Goal: Information Seeking & Learning: Learn about a topic

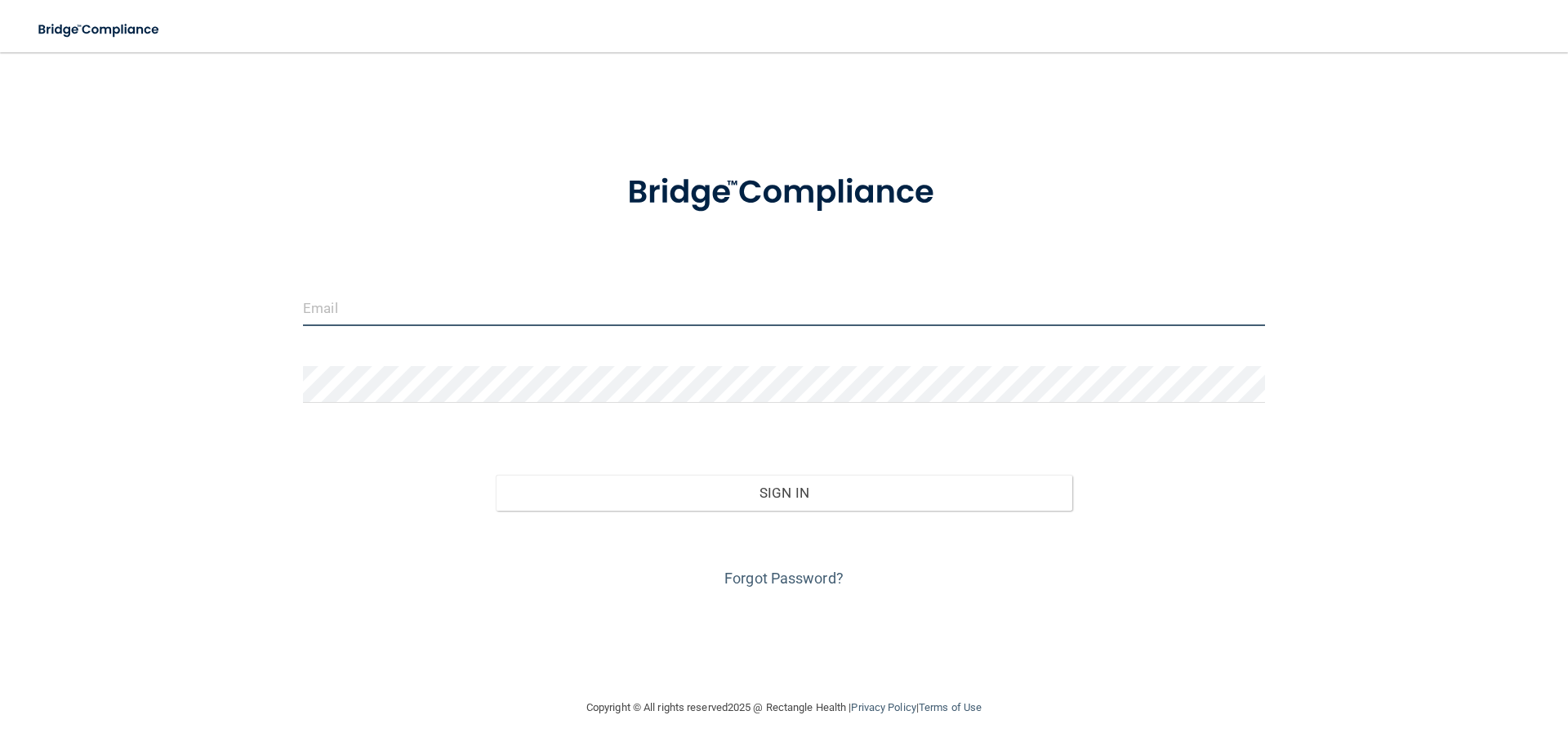
type input "[EMAIL_ADDRESS][DOMAIN_NAME]"
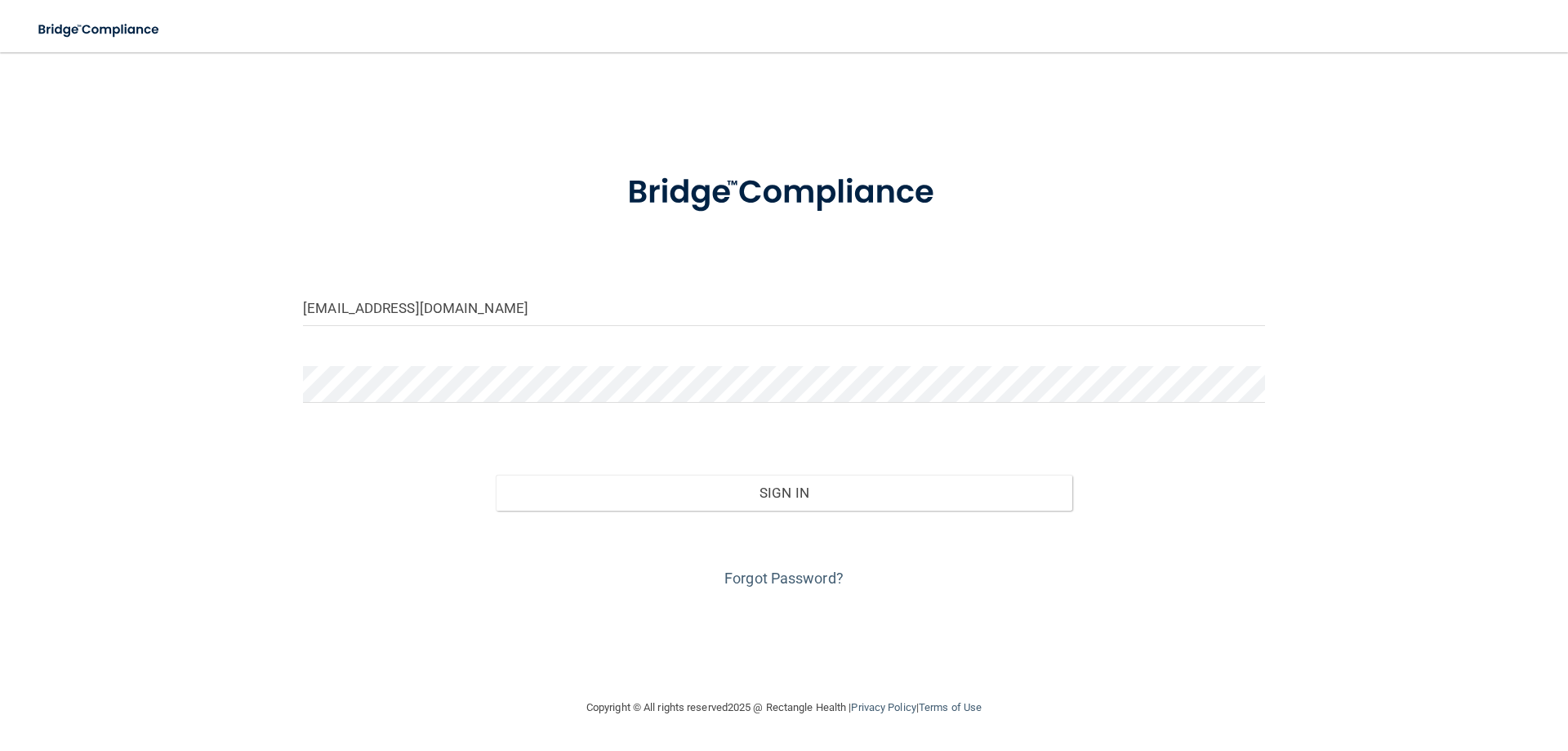
click at [617, 461] on div "Sign In" at bounding box center [784, 475] width 987 height 68
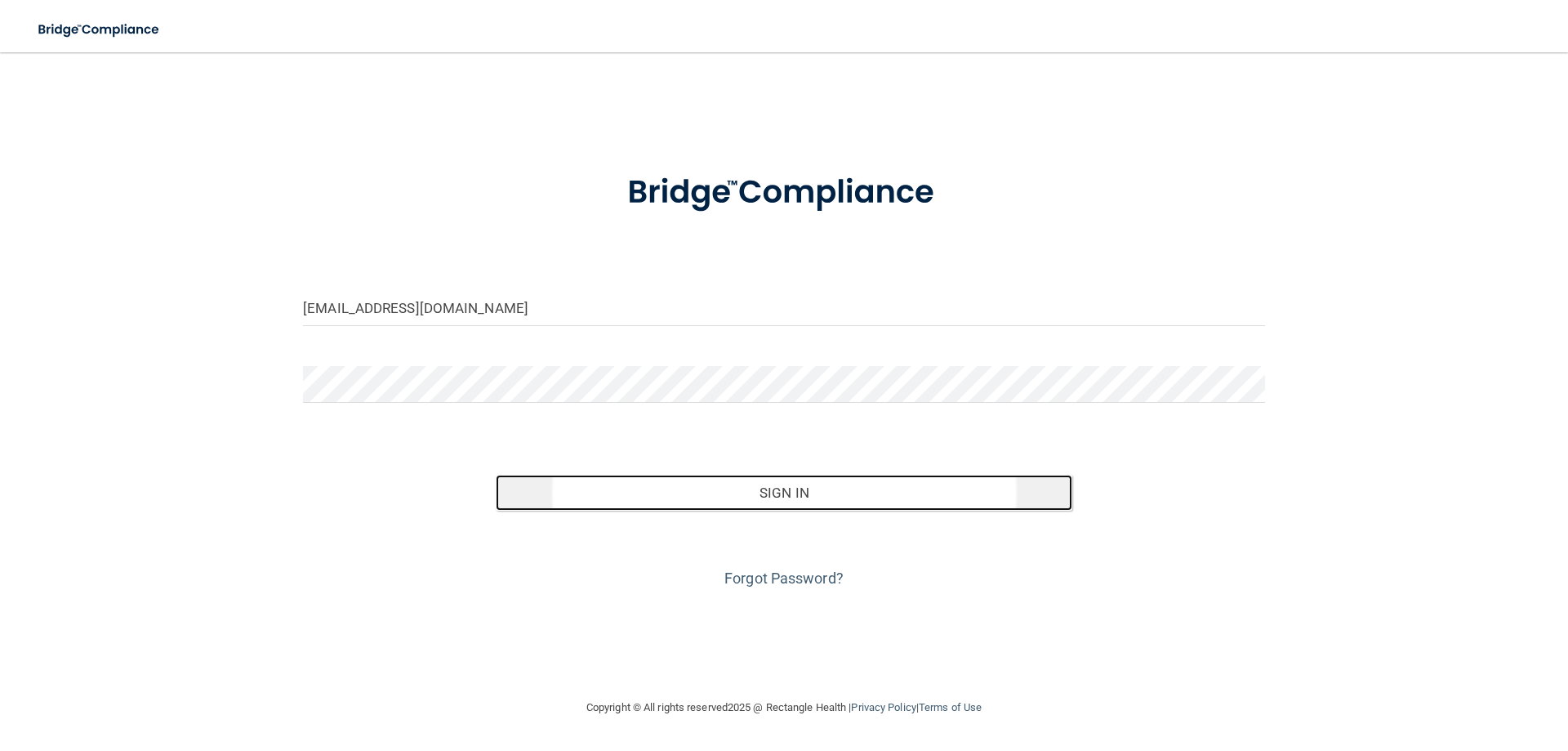
click at [625, 475] on button "Sign In" at bounding box center [784, 493] width 577 height 36
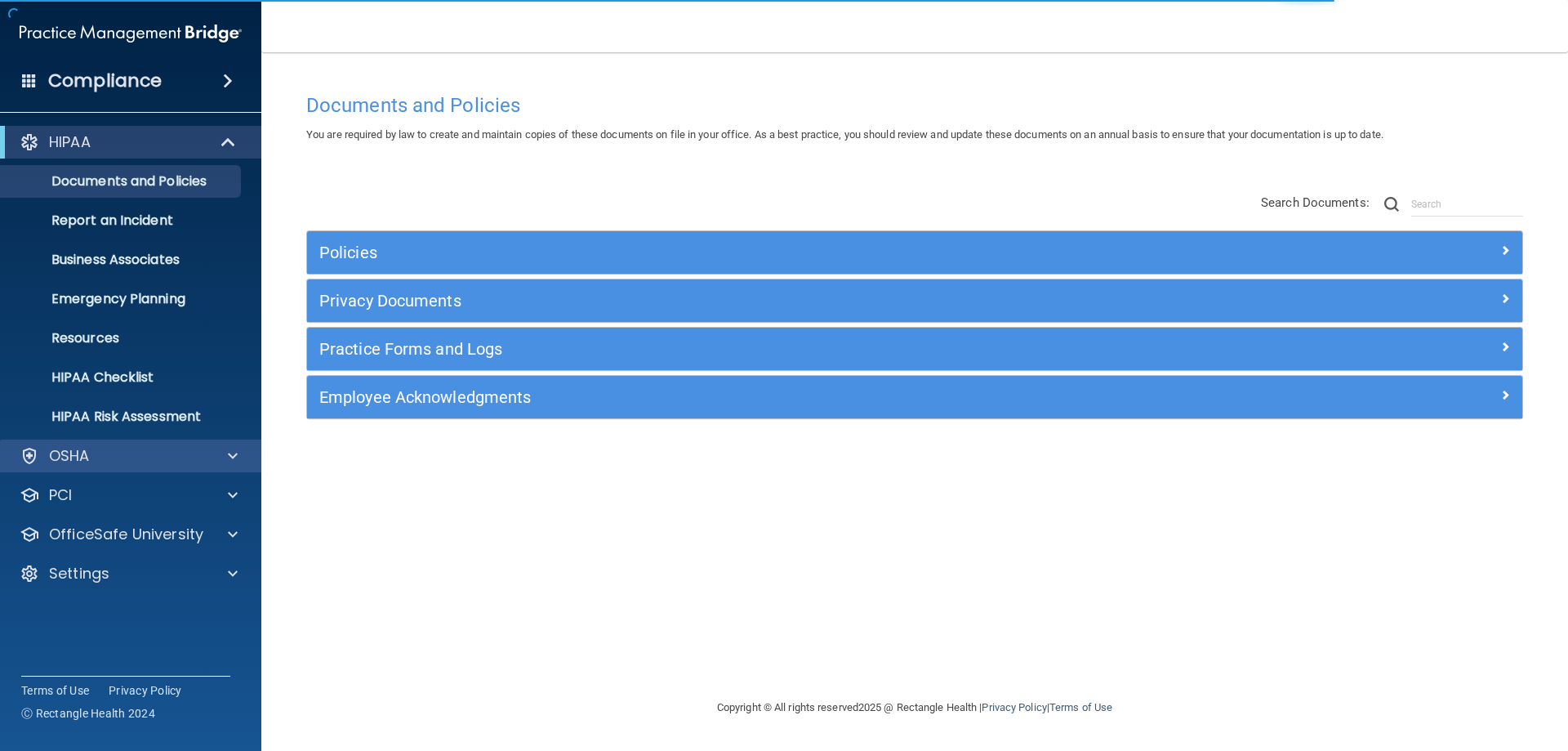
click at [127, 461] on div "OSHA" at bounding box center [109, 456] width 202 height 20
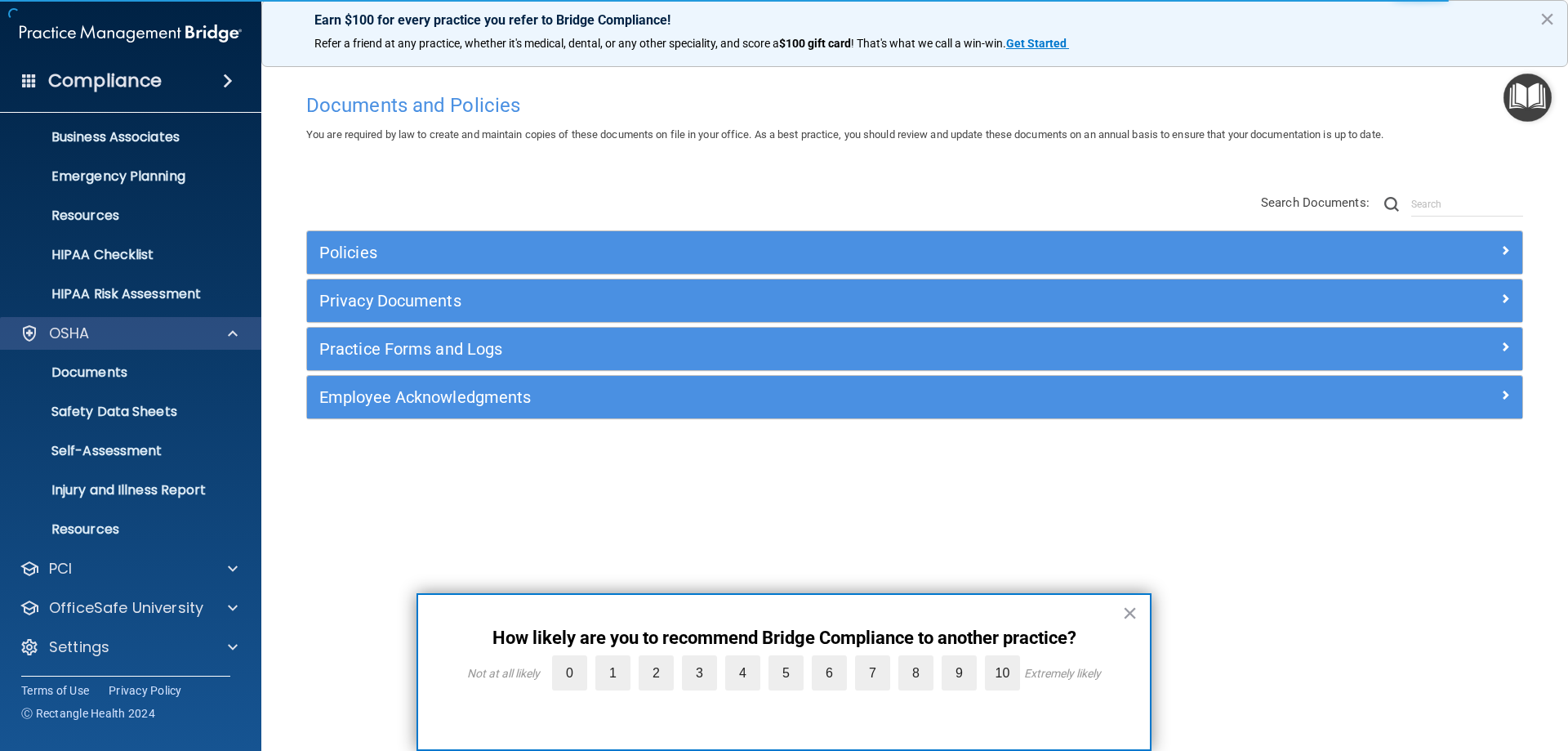
scroll to position [123, 0]
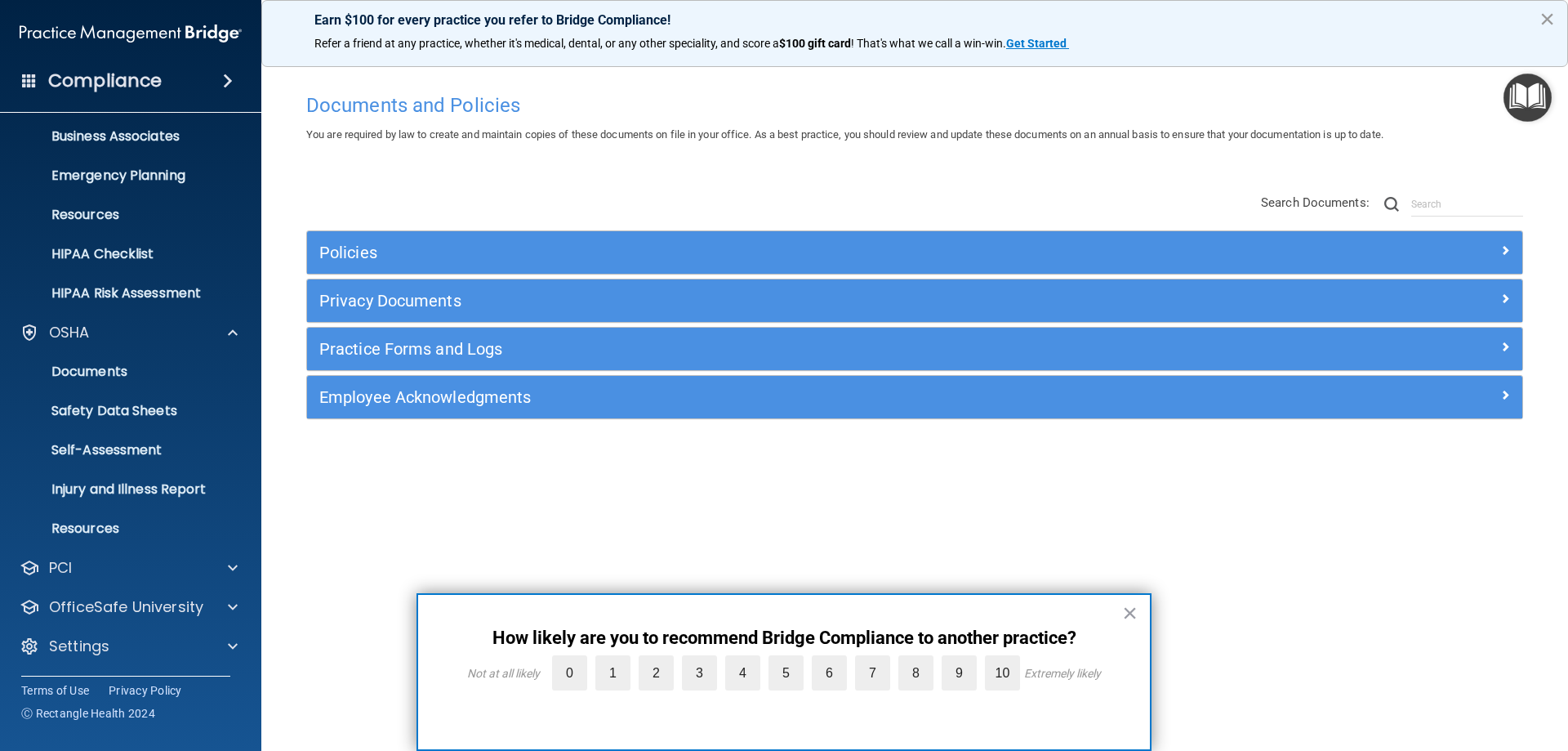
click at [1552, 18] on button "×" at bounding box center [1547, 19] width 16 height 26
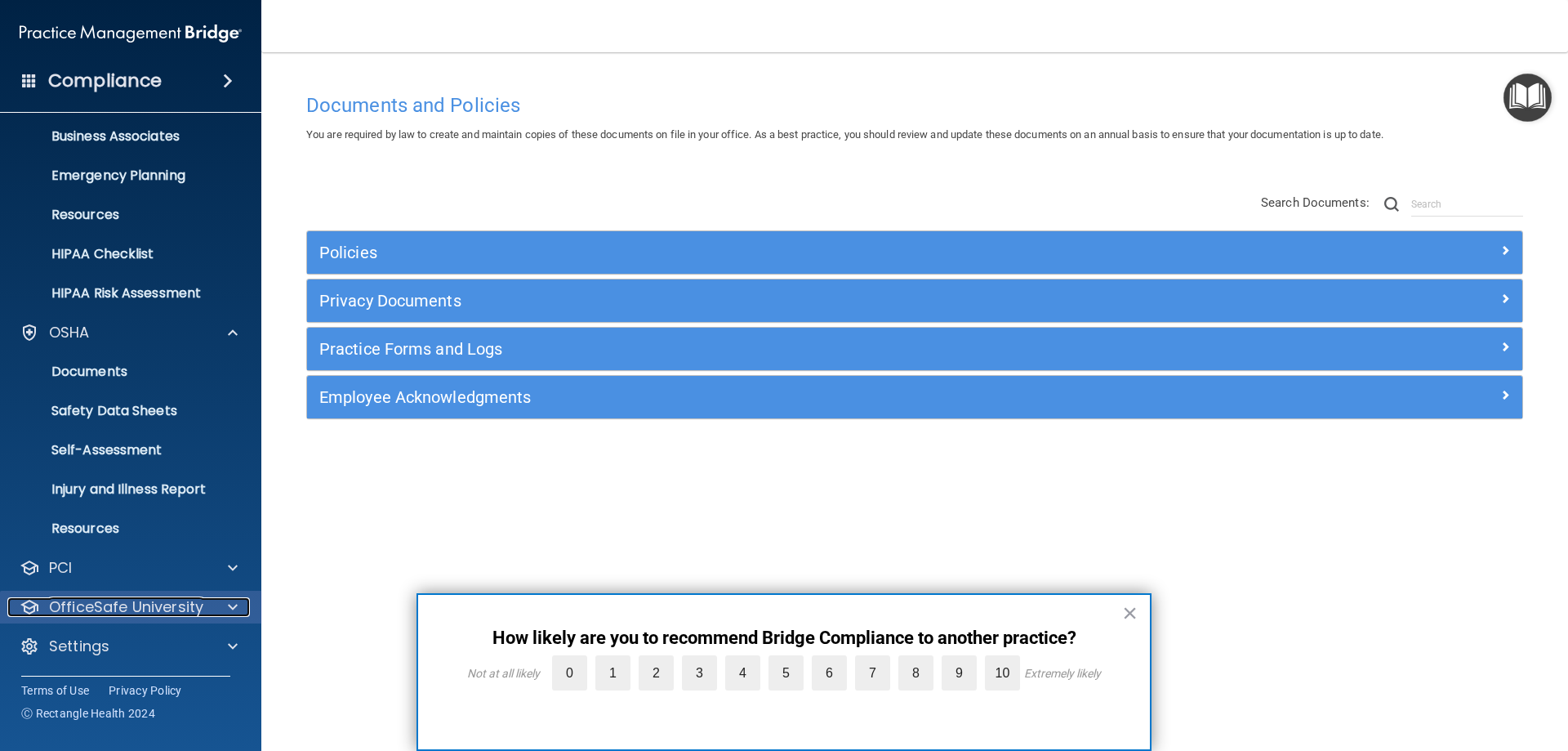
click at [188, 607] on p "OfficeSafe University" at bounding box center [127, 607] width 155 height 20
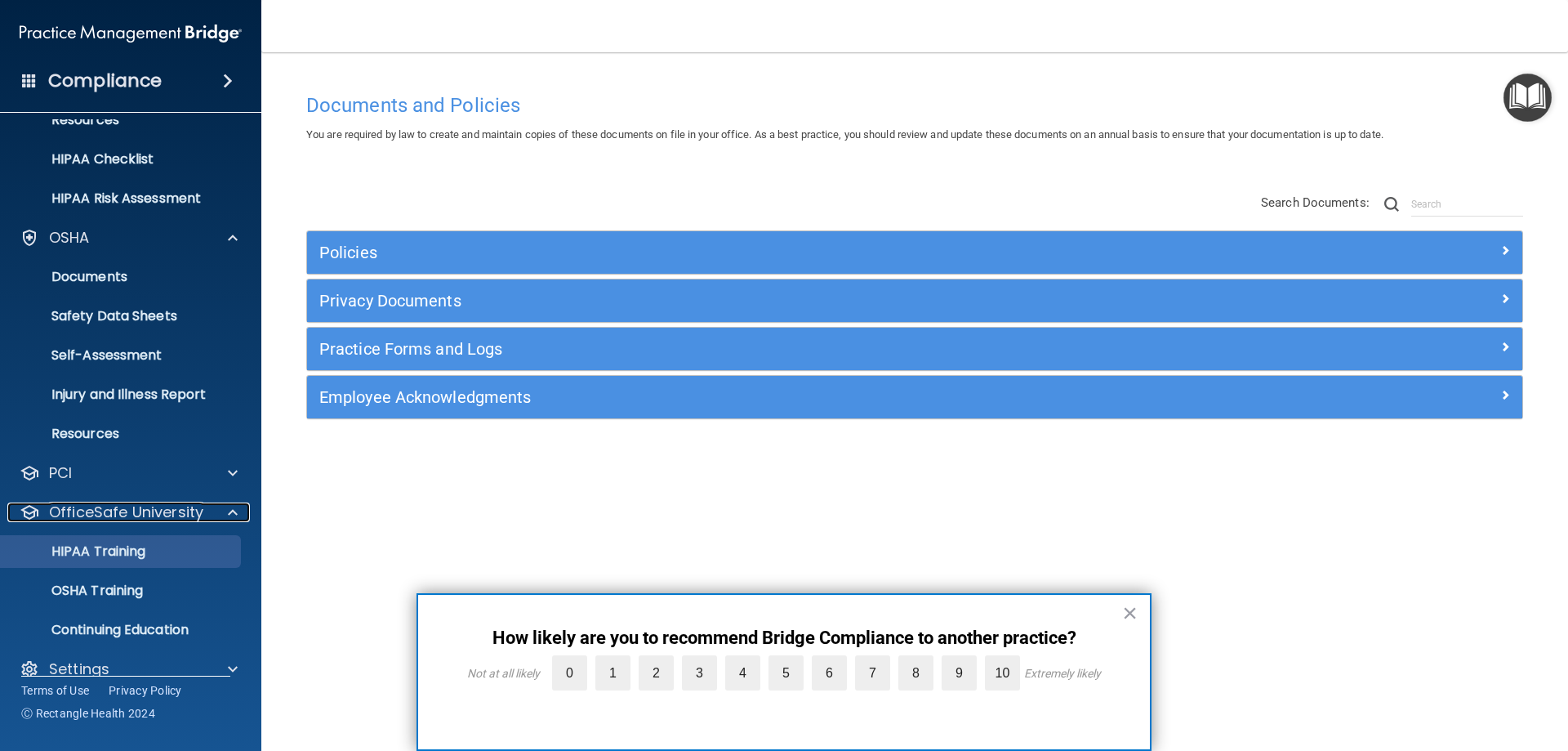
scroll to position [241, 0]
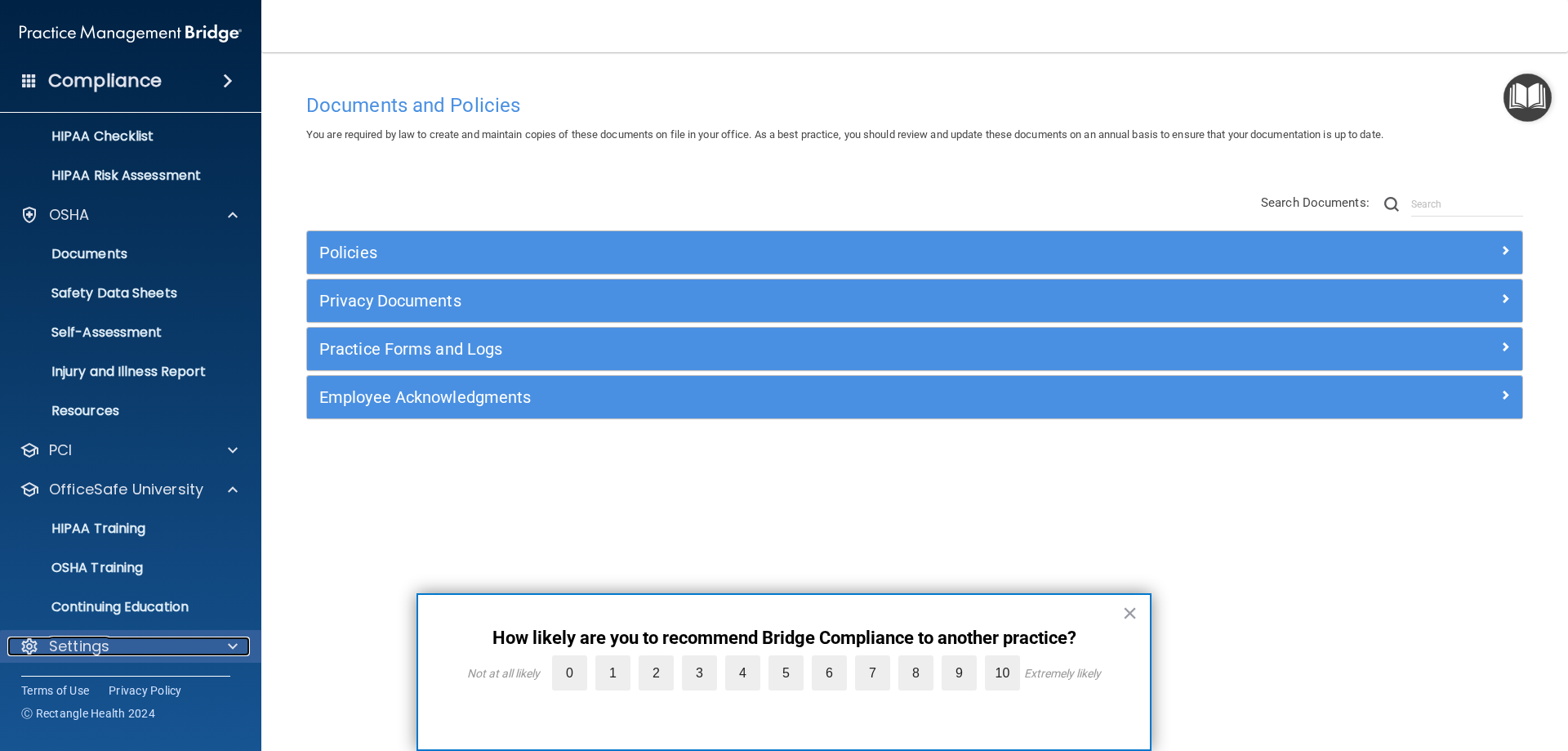
click at [114, 642] on div "Settings" at bounding box center [109, 647] width 202 height 20
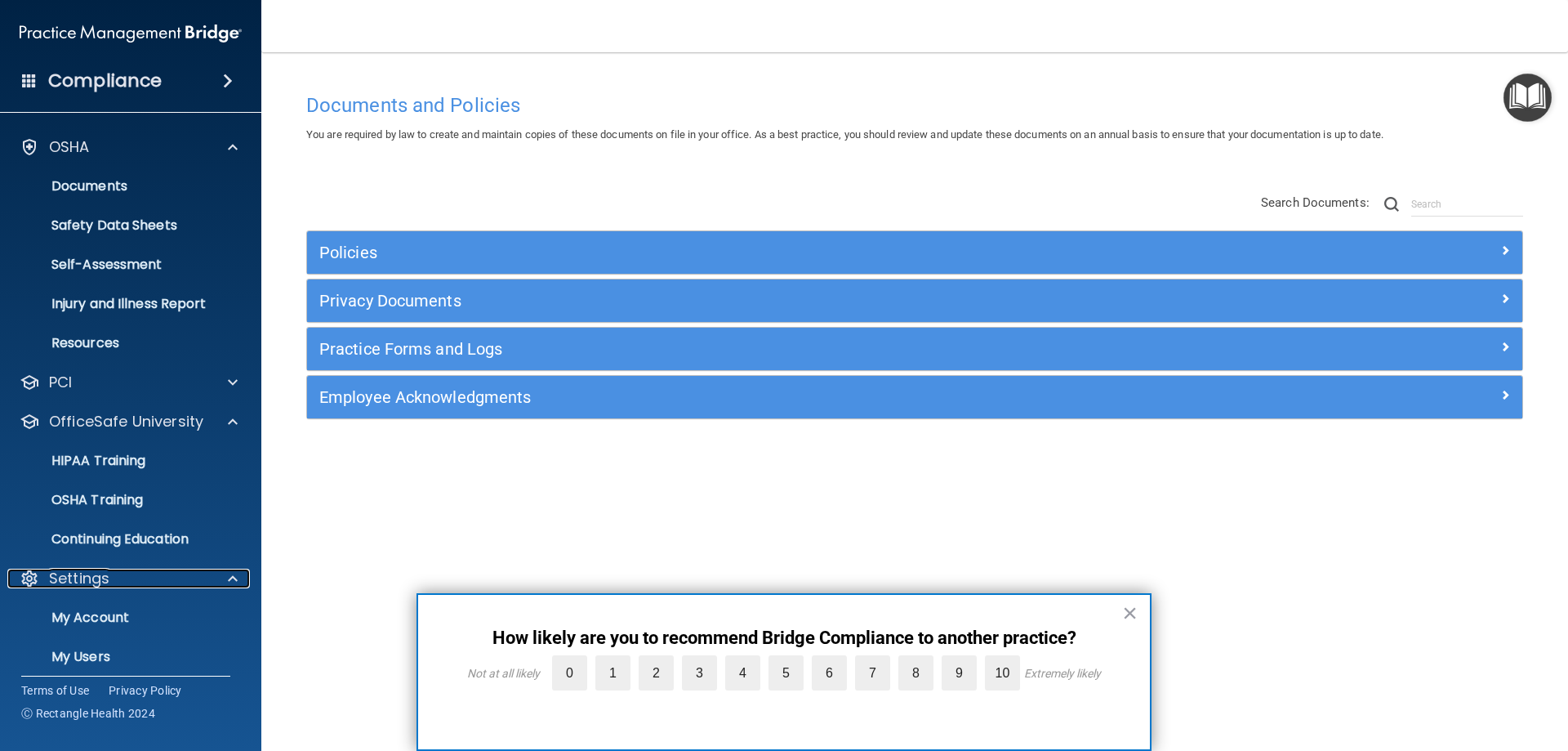
scroll to position [398, 0]
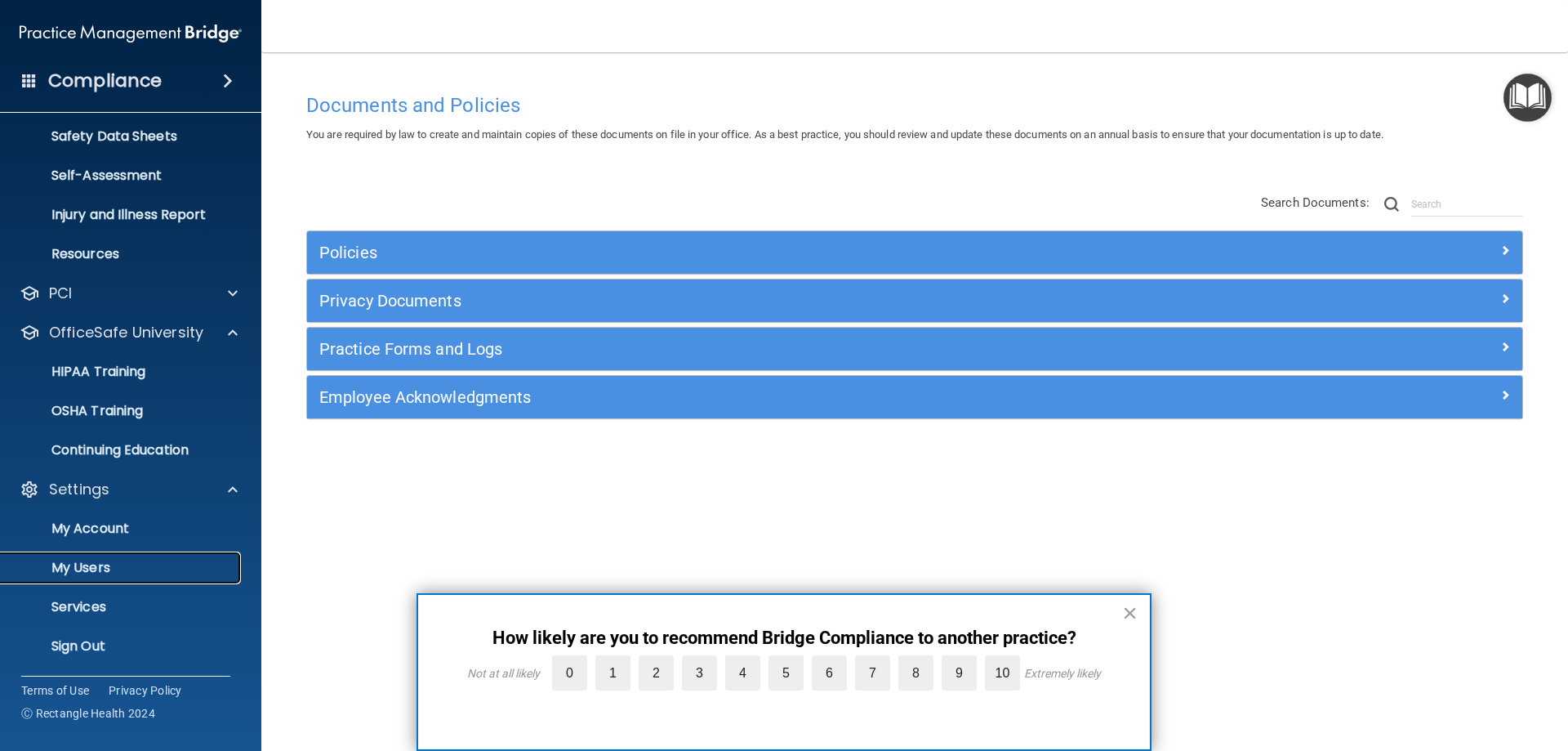
click at [109, 568] on p "My Users" at bounding box center [122, 568] width 223 height 16
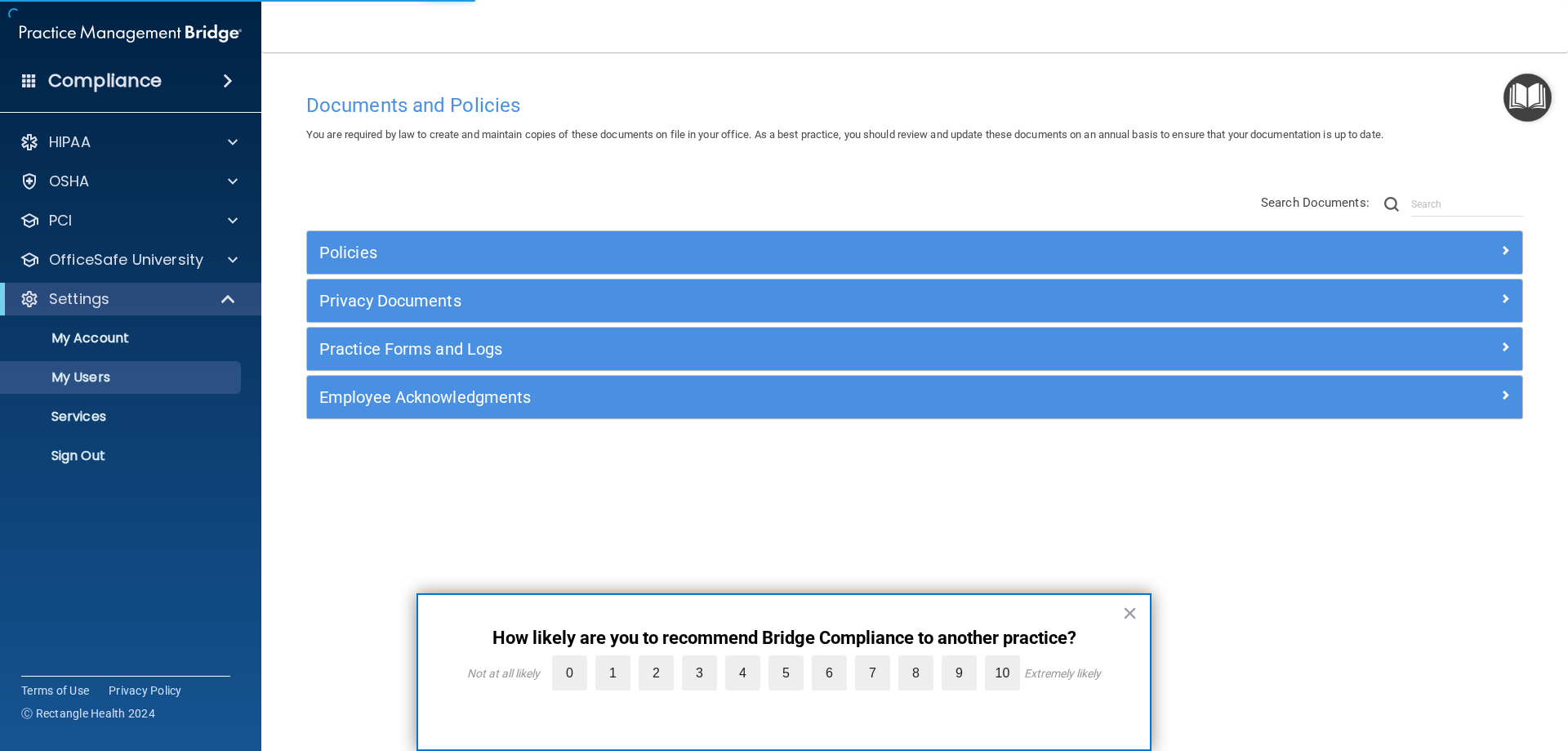
select select "20"
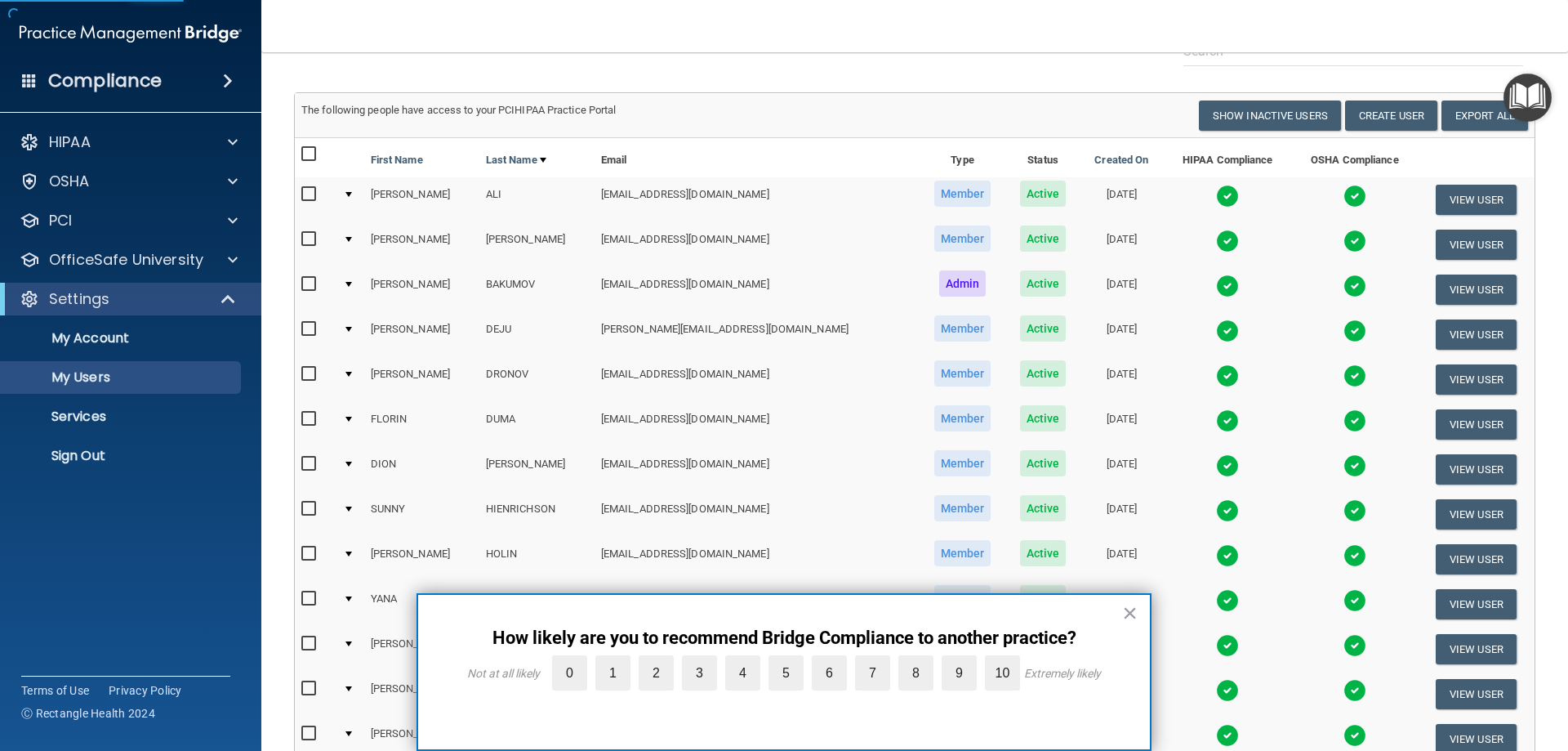
scroll to position [164, 0]
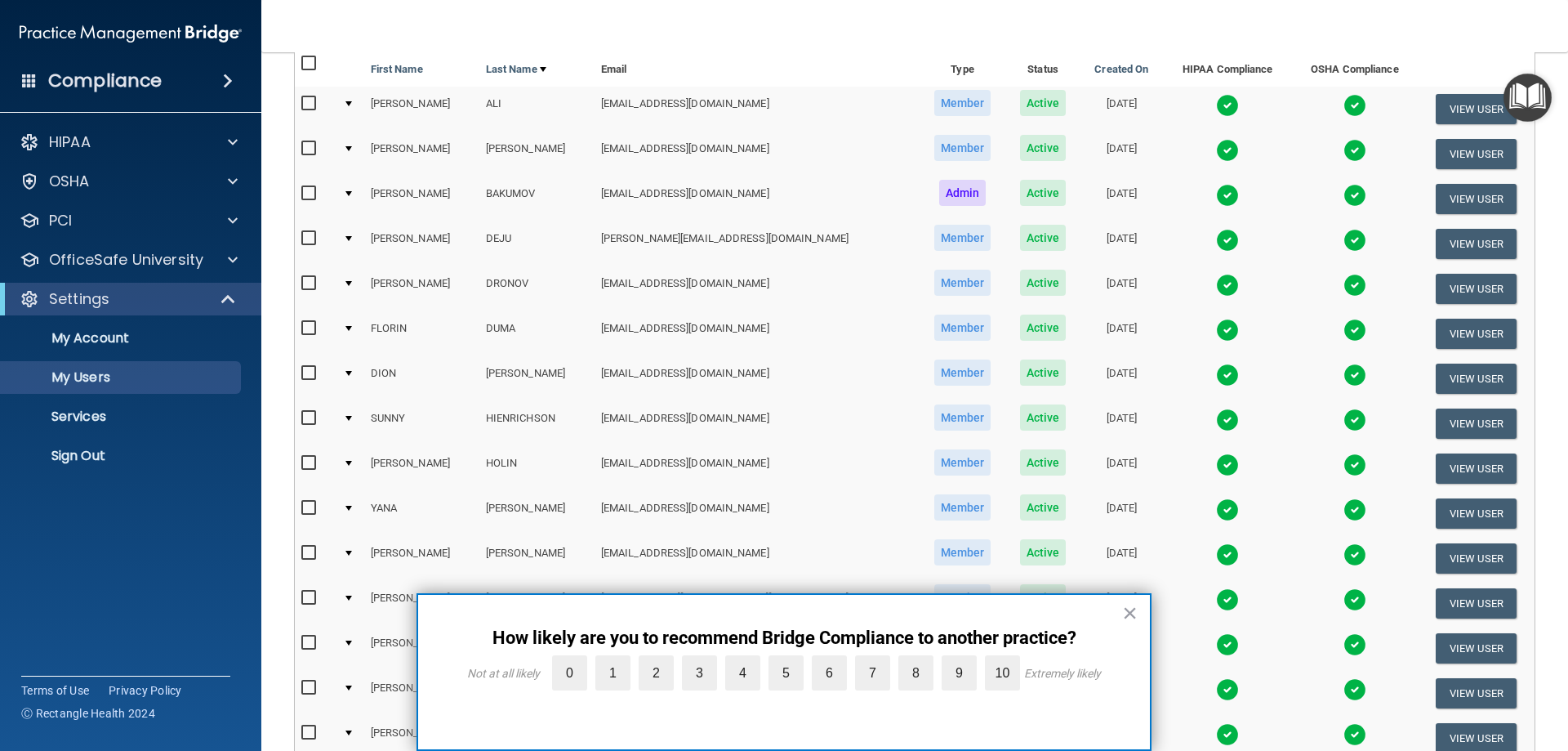
click at [354, 197] on td at bounding box center [350, 199] width 28 height 45
click at [352, 192] on div at bounding box center [349, 193] width 7 height 5
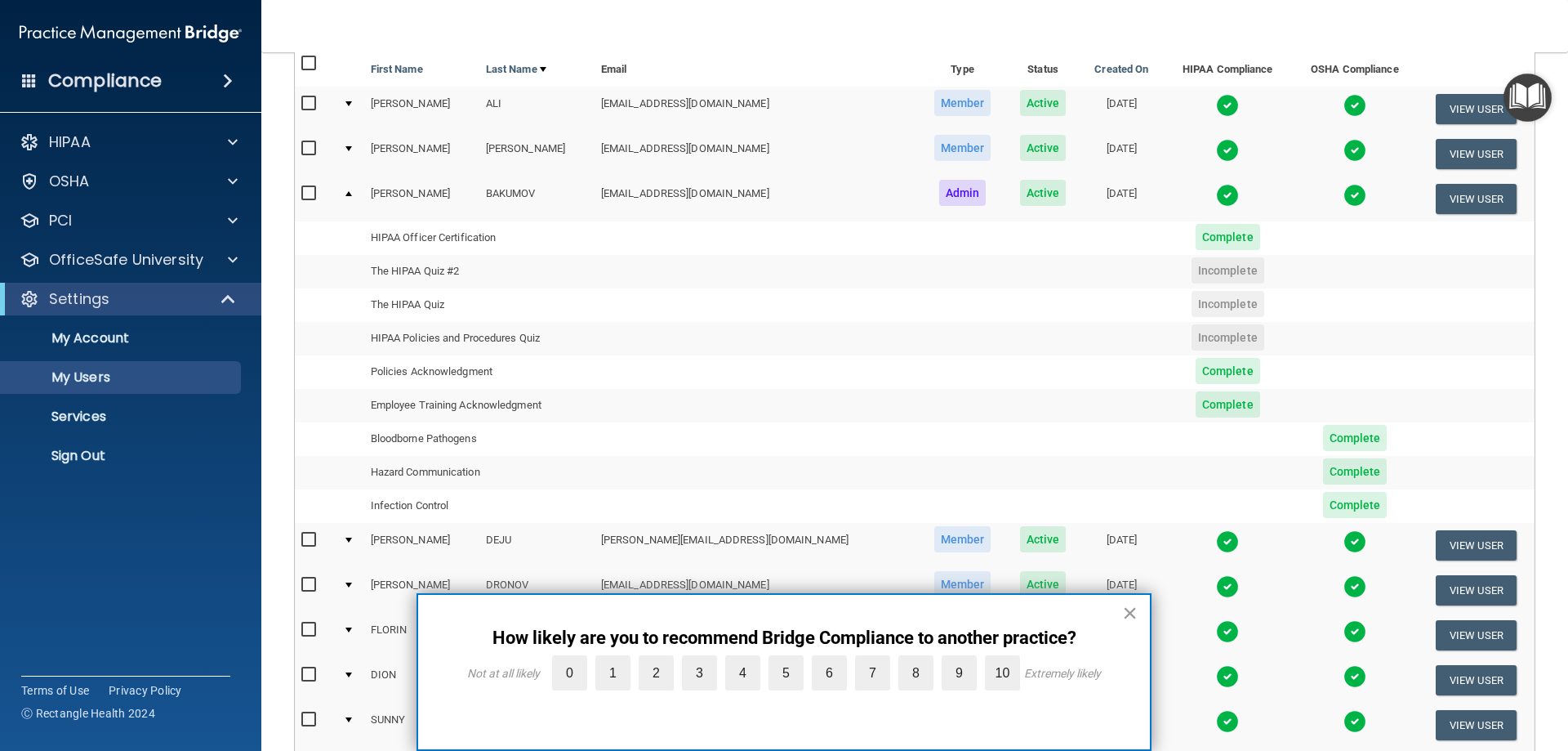
click at [1134, 611] on button "×" at bounding box center [1130, 613] width 16 height 26
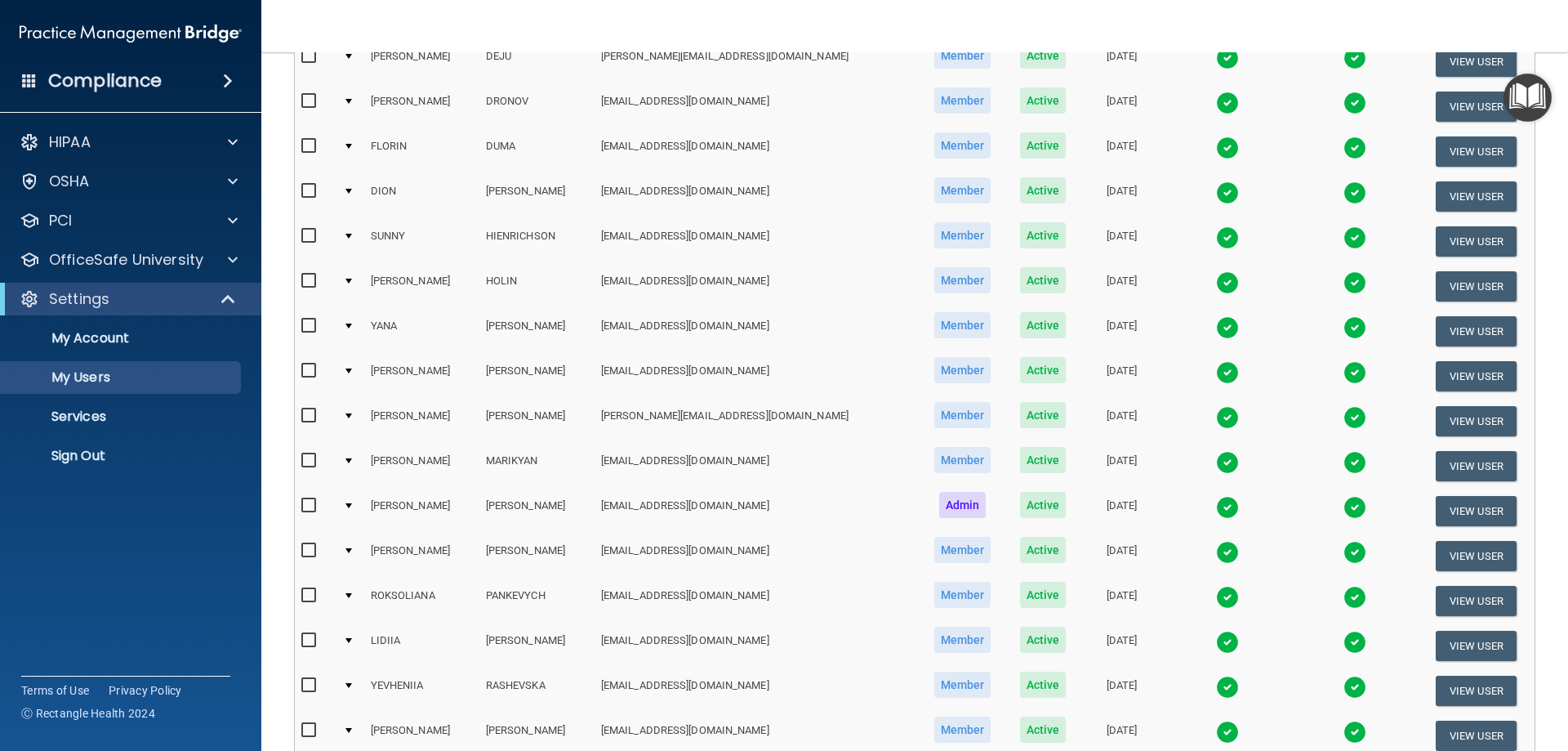
scroll to position [654, 0]
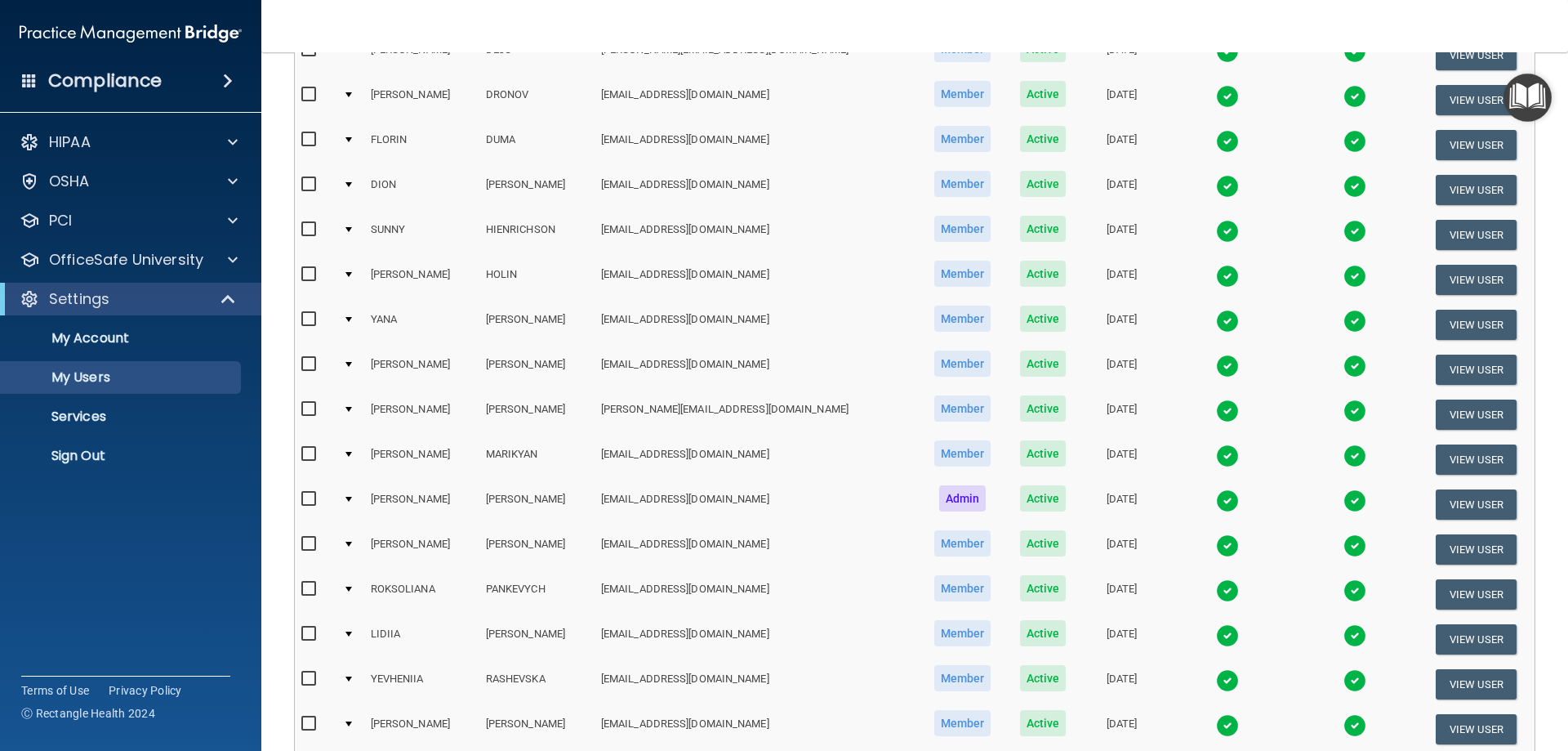
click at [351, 495] on td at bounding box center [350, 504] width 28 height 45
click at [352, 498] on div at bounding box center [349, 499] width 7 height 5
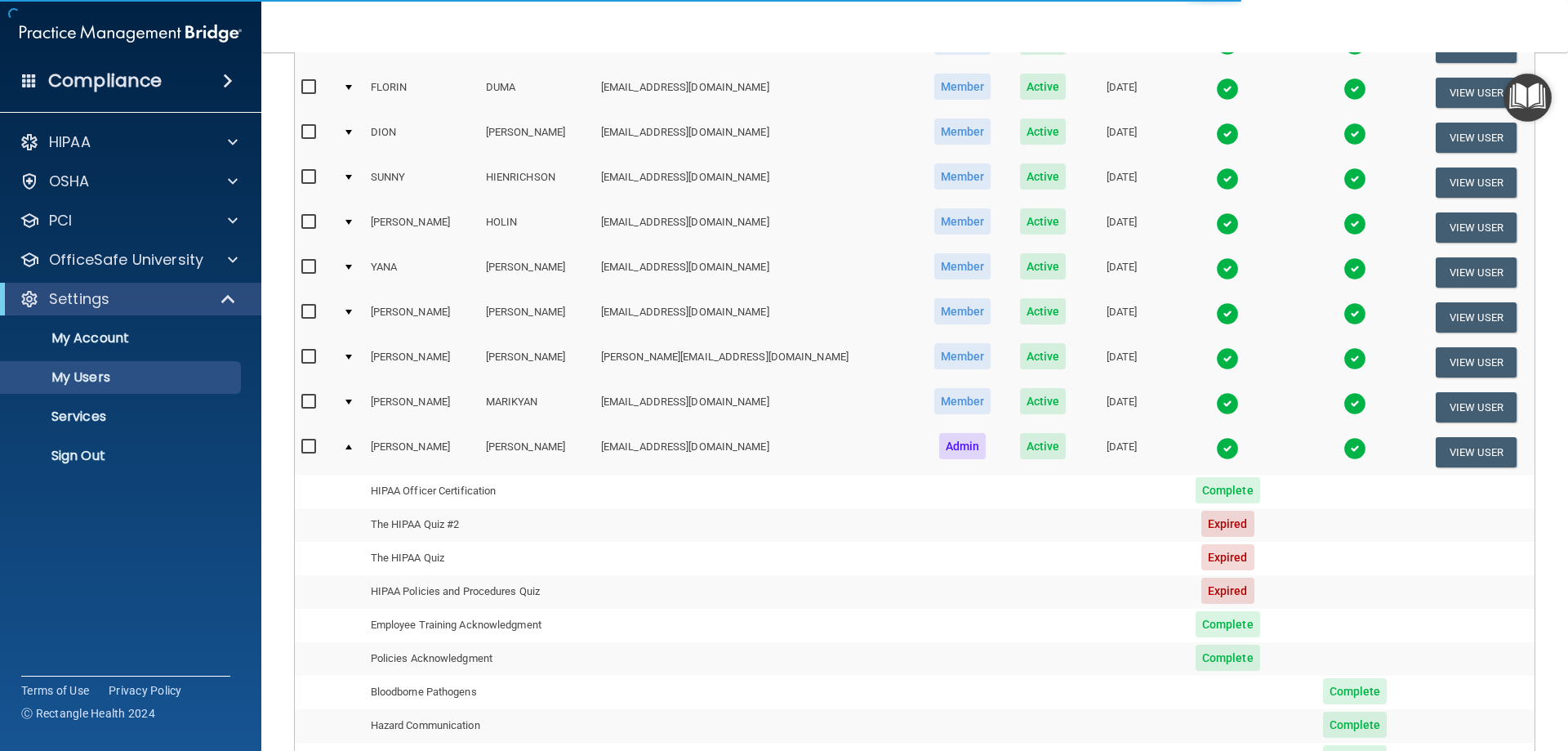
scroll to position [433, 0]
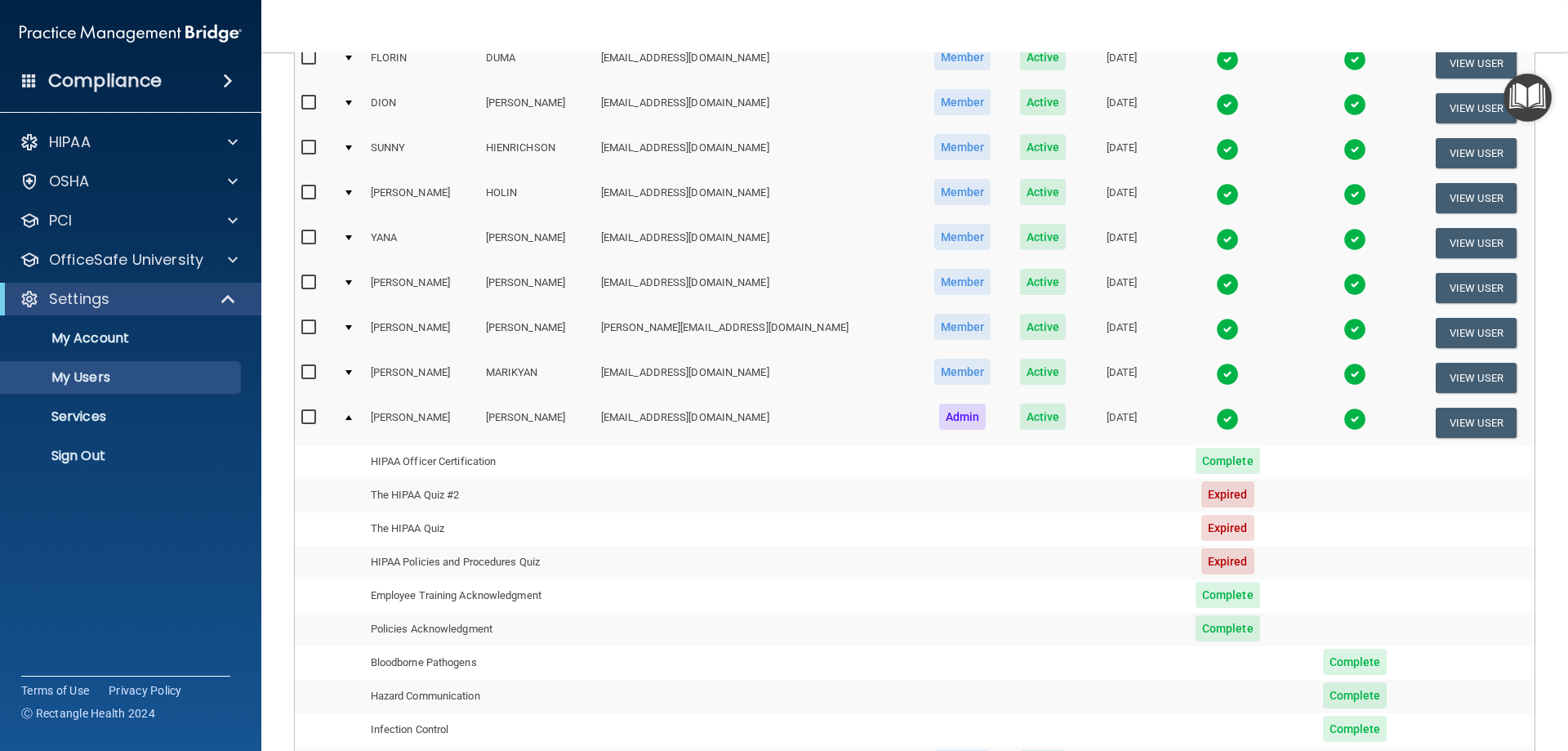
click at [1196, 461] on span "Complete" at bounding box center [1228, 461] width 64 height 26
click at [451, 471] on td "HIPAA Officer Certification" at bounding box center [479, 461] width 230 height 34
click at [440, 460] on td "HIPAA Officer Certification" at bounding box center [479, 461] width 230 height 34
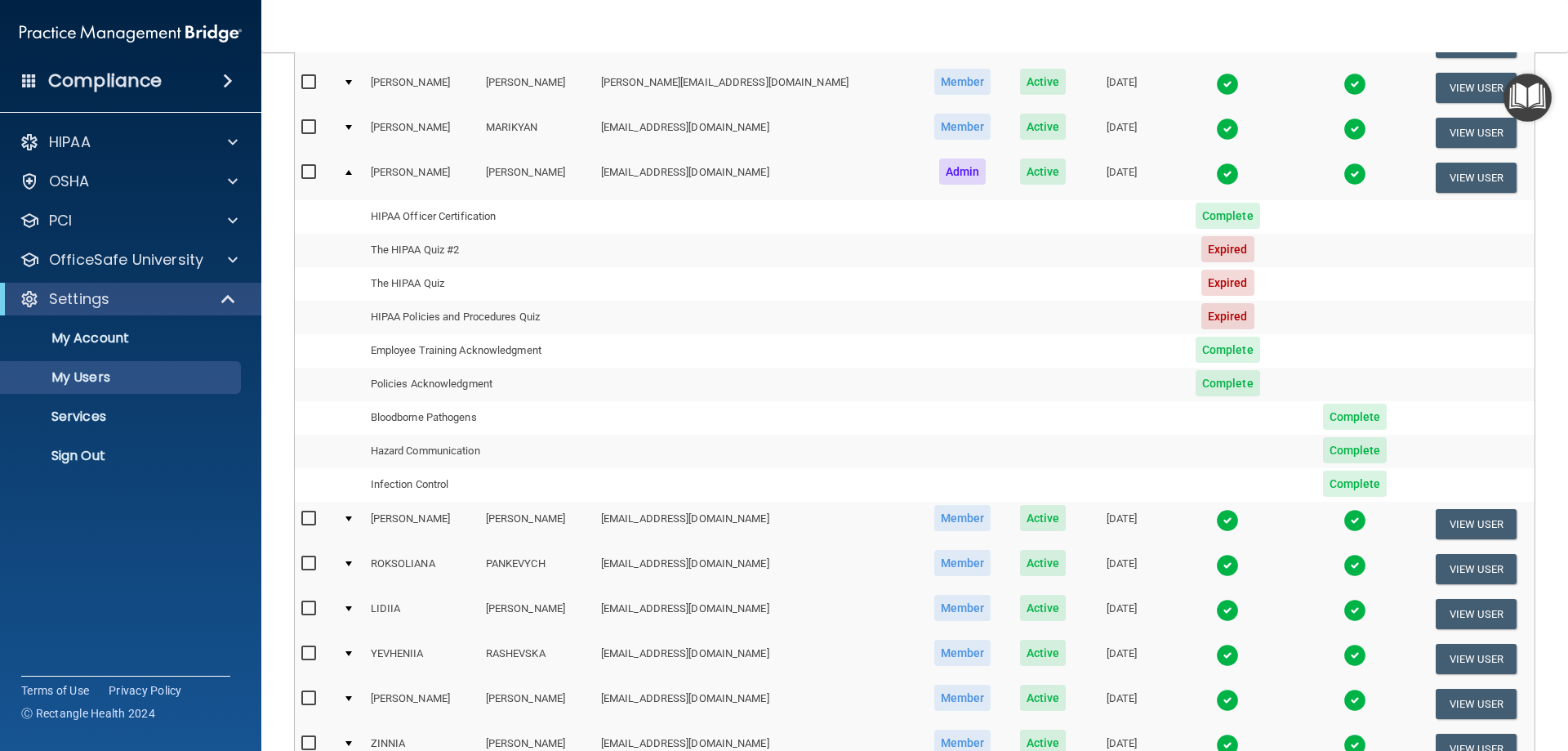
click at [628, 437] on td at bounding box center [756, 451] width 324 height 34
click at [641, 405] on td at bounding box center [756, 418] width 324 height 34
click at [695, 371] on td at bounding box center [756, 384] width 324 height 34
click at [80, 336] on p "My Account" at bounding box center [122, 338] width 223 height 16
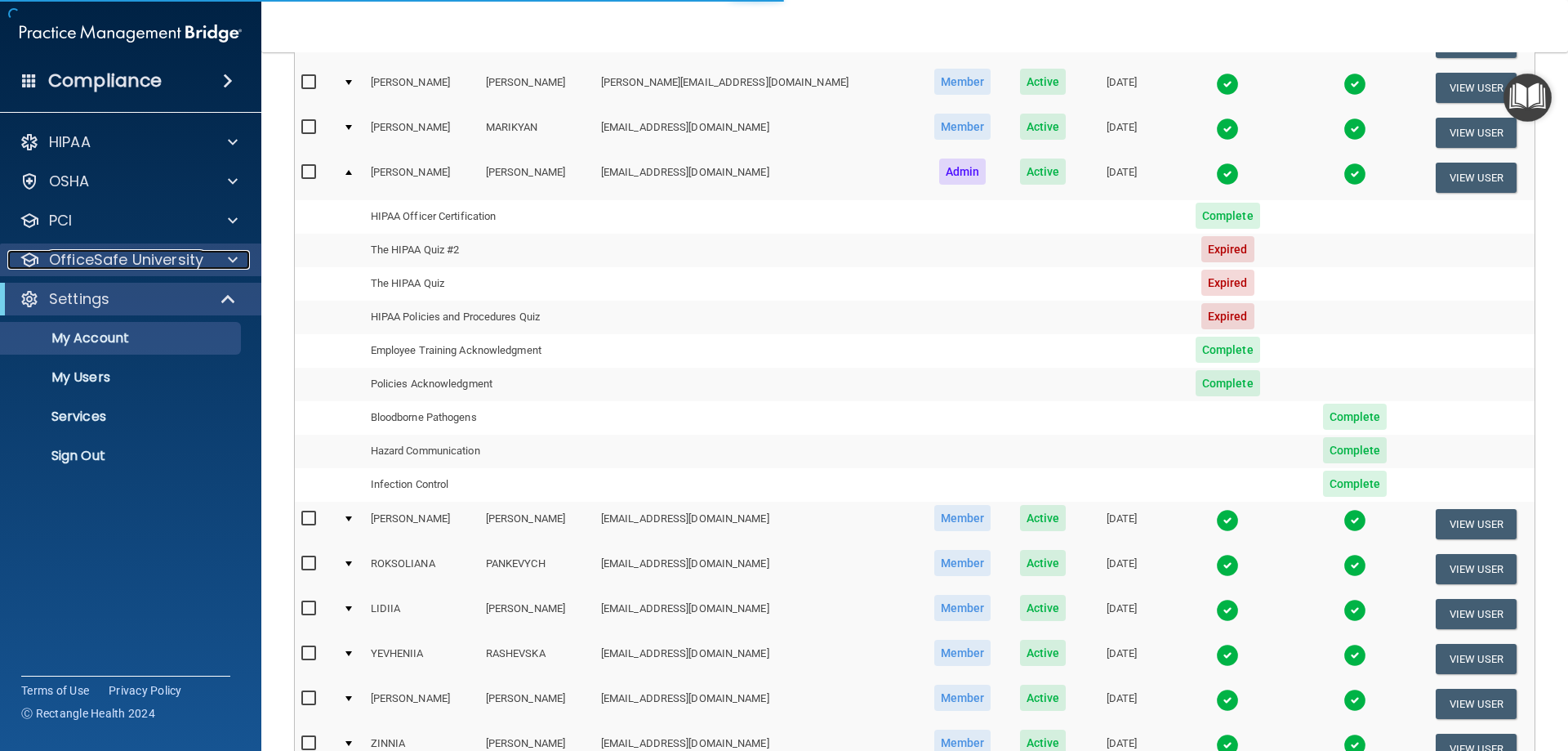
click at [108, 267] on p "OfficeSafe University" at bounding box center [127, 260] width 155 height 20
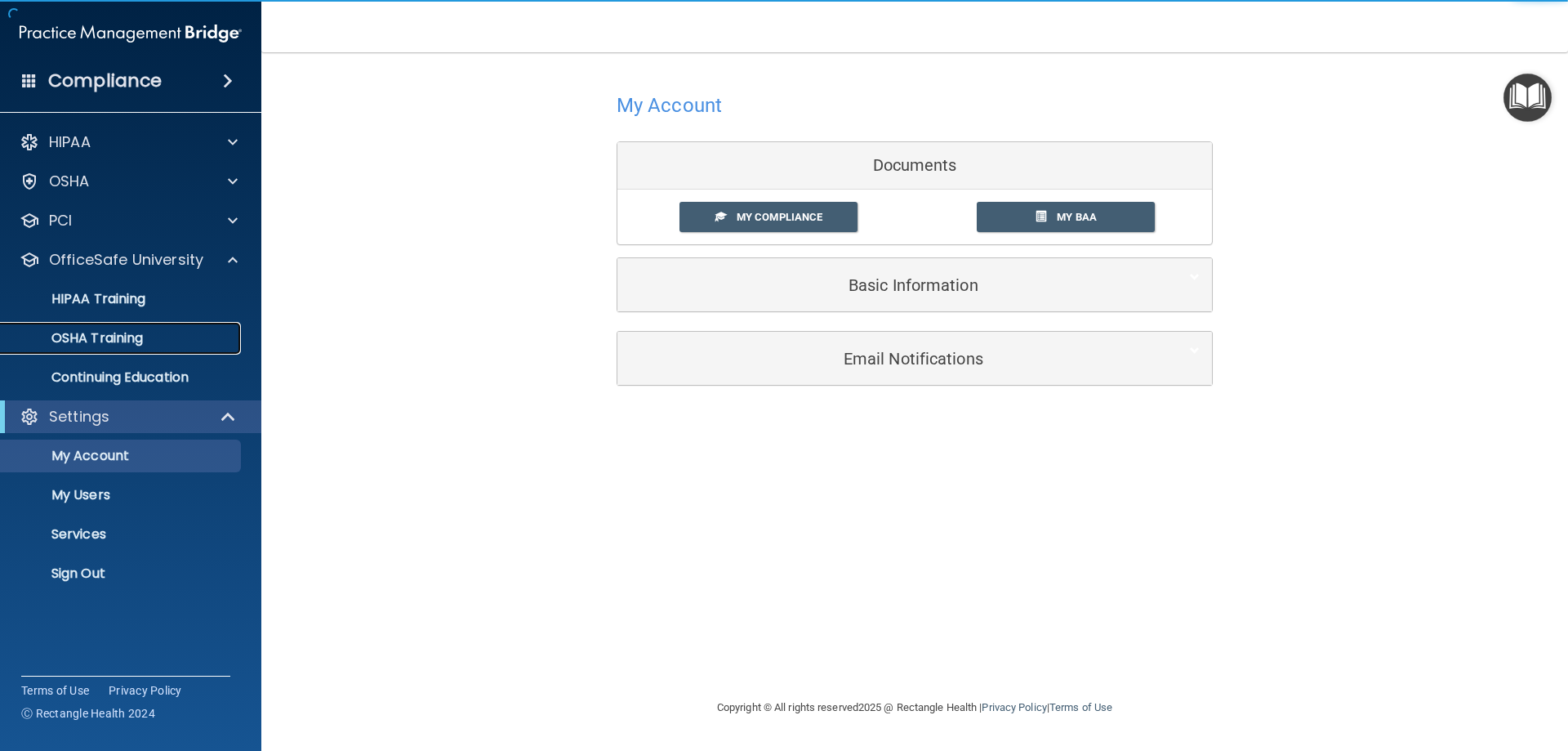
click at [123, 346] on p "OSHA Training" at bounding box center [76, 338] width 132 height 16
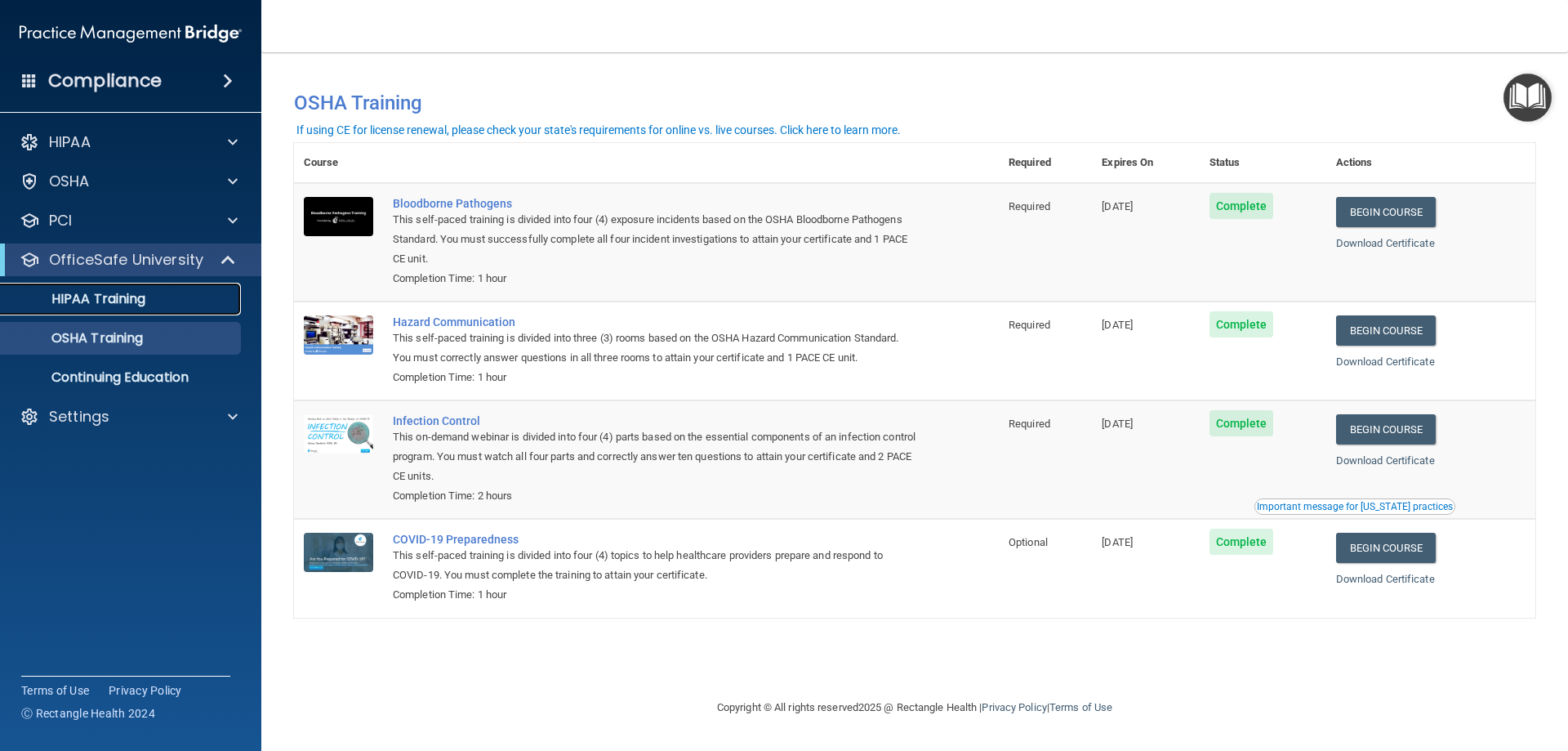
click at [113, 294] on p "HIPAA Training" at bounding box center [78, 299] width 135 height 16
